Goal: Task Accomplishment & Management: Use online tool/utility

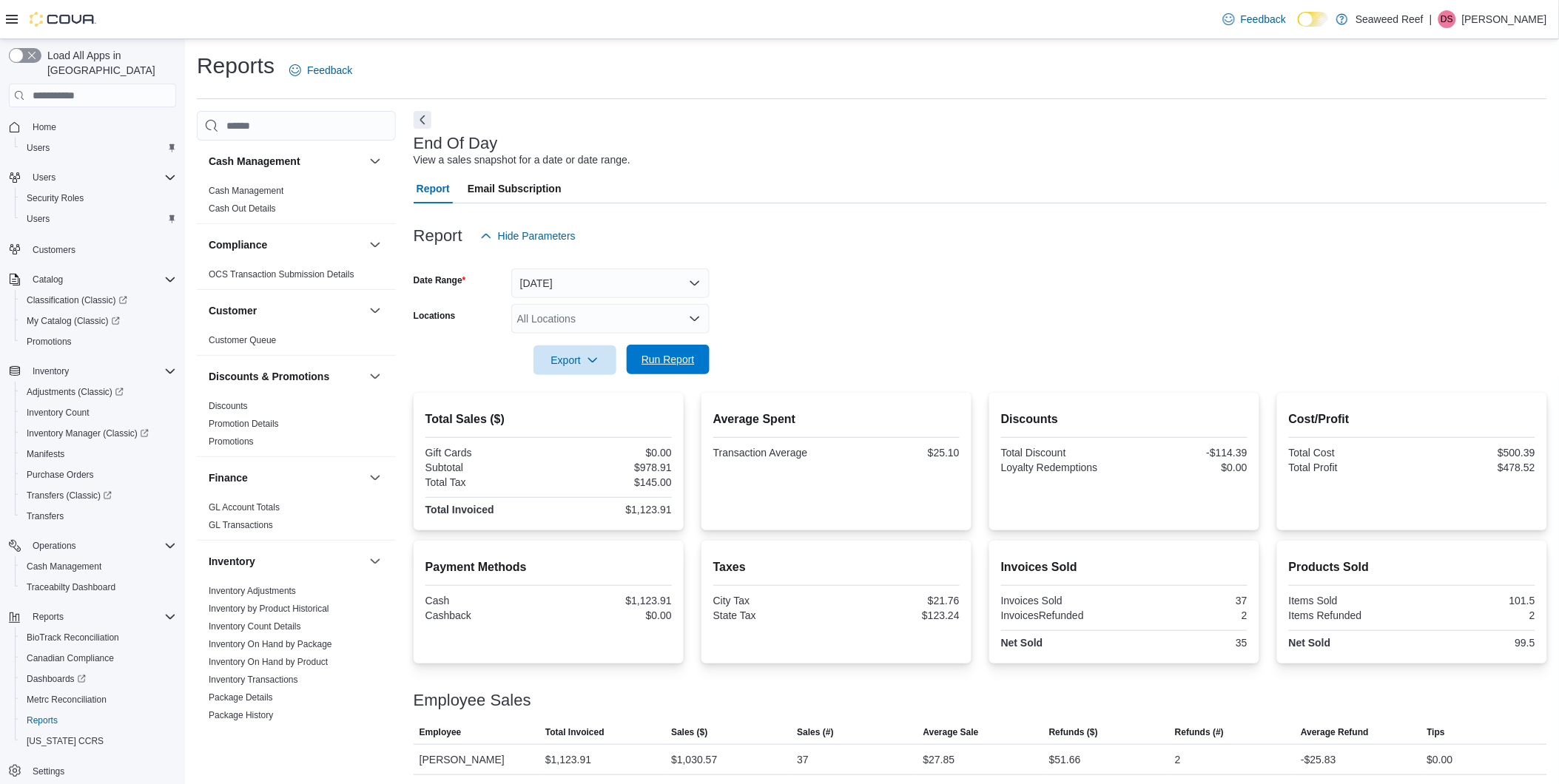
click at [678, 367] on span "Run Report" at bounding box center [669, 359] width 65 height 29
drag, startPoint x: 691, startPoint y: 344, endPoint x: 707, endPoint y: 369, distance: 29.7
click at [707, 369] on form "Date Range [DATE] Locations All Locations Export Run Report" at bounding box center [981, 313] width 1134 height 125
click at [701, 369] on button "Run Report" at bounding box center [669, 359] width 83 height 29
